Goal: Navigation & Orientation: Find specific page/section

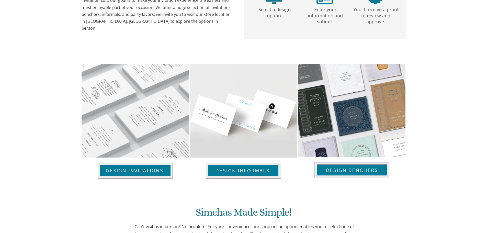
scroll to position [148, 0]
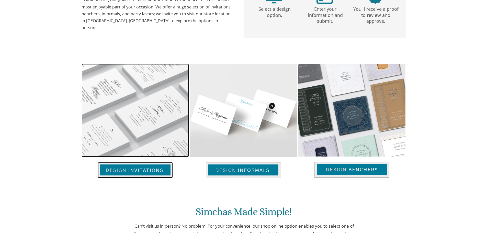
click at [133, 168] on img at bounding box center [135, 170] width 75 height 16
click at [138, 169] on img at bounding box center [135, 170] width 75 height 16
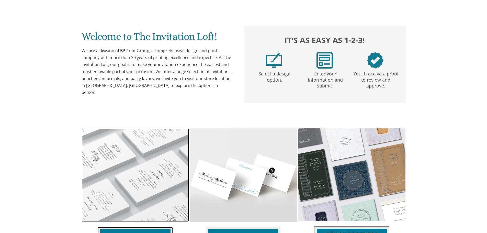
scroll to position [102, 0]
